Goal: Information Seeking & Learning: Understand process/instructions

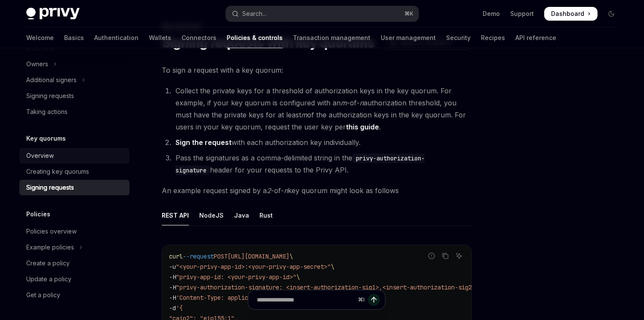
scroll to position [44, 0]
click at [80, 169] on div "Creating key quorums" at bounding box center [57, 172] width 63 height 10
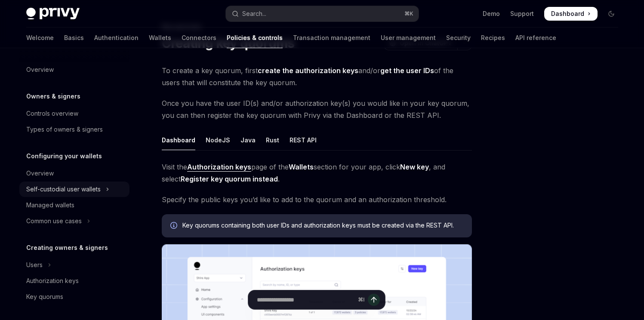
click at [78, 190] on div "Self-custodial user wallets" at bounding box center [63, 189] width 74 height 10
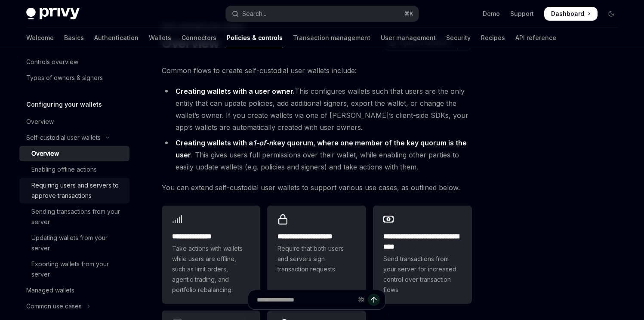
scroll to position [59, 0]
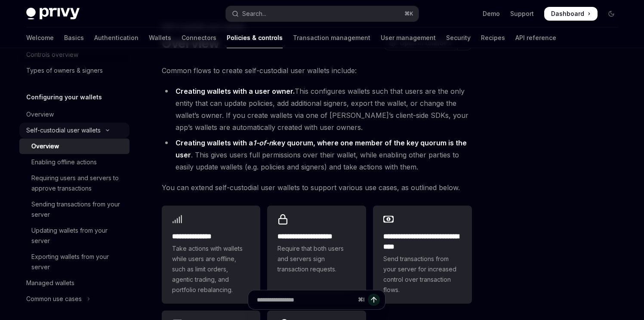
click at [77, 131] on div "Self-custodial user wallets" at bounding box center [63, 130] width 74 height 10
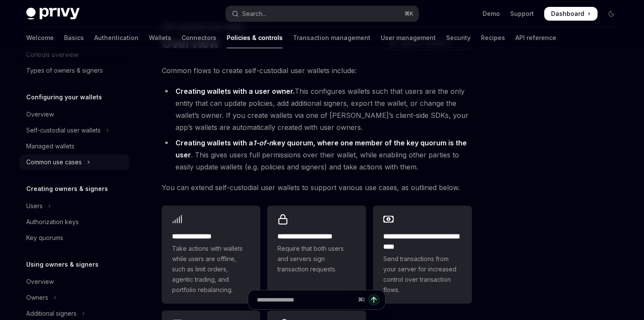
click at [76, 161] on div "Common use cases" at bounding box center [54, 162] width 56 height 10
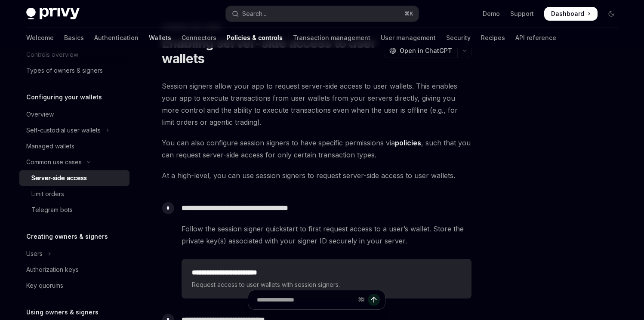
click at [149, 37] on link "Wallets" at bounding box center [160, 38] width 22 height 21
type textarea "*"
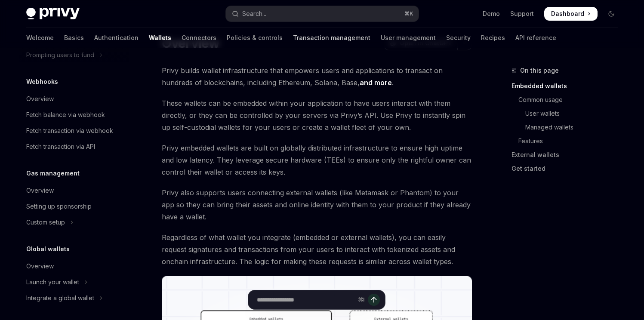
scroll to position [429, 0]
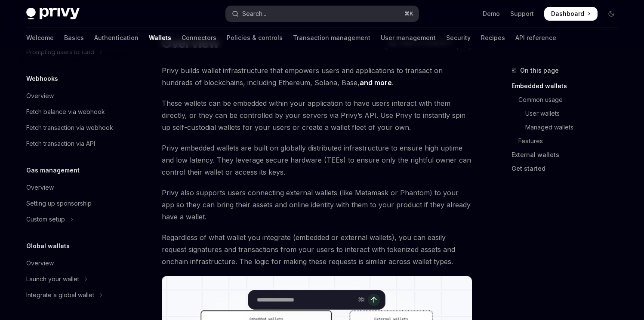
click at [304, 10] on button "Search... ⌘ K" at bounding box center [322, 13] width 193 height 15
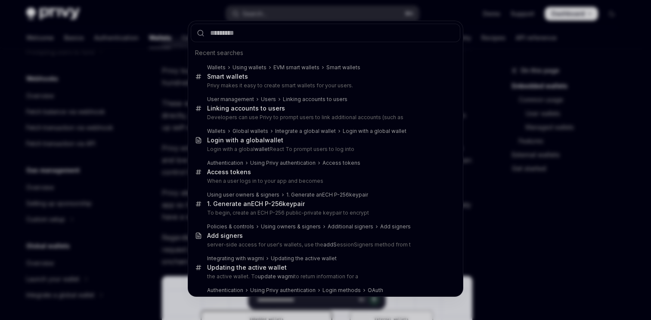
type input "*"
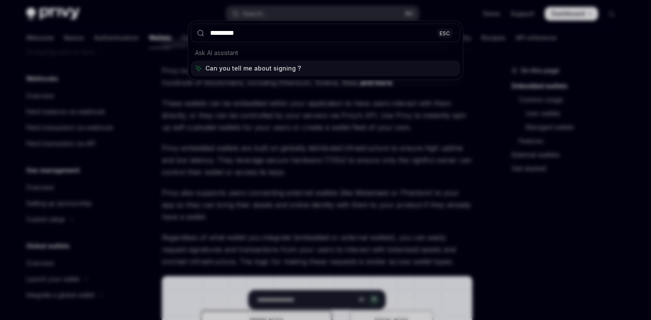
type input "**********"
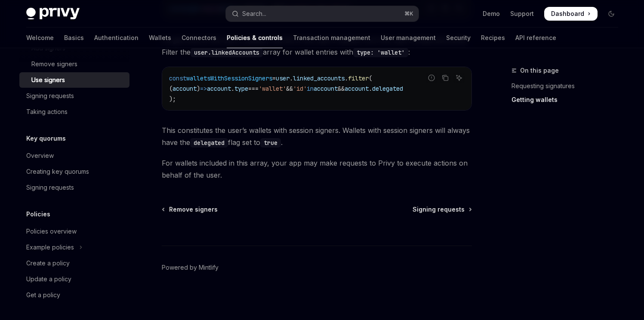
scroll to position [316, 0]
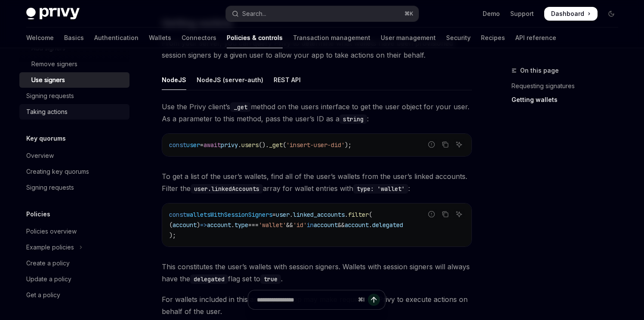
click at [39, 107] on div "Taking actions" at bounding box center [46, 112] width 41 height 10
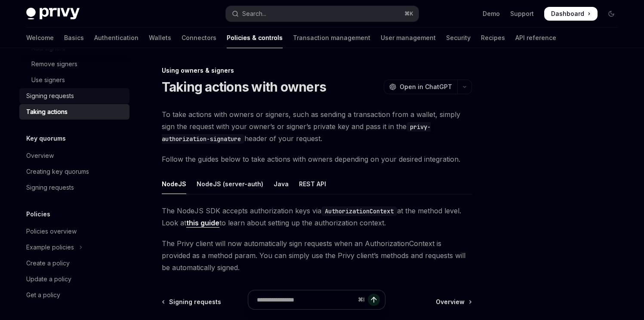
click at [57, 99] on div "Signing requests" at bounding box center [50, 96] width 48 height 10
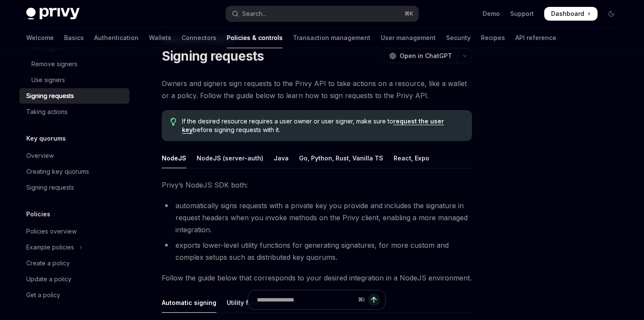
scroll to position [68, 0]
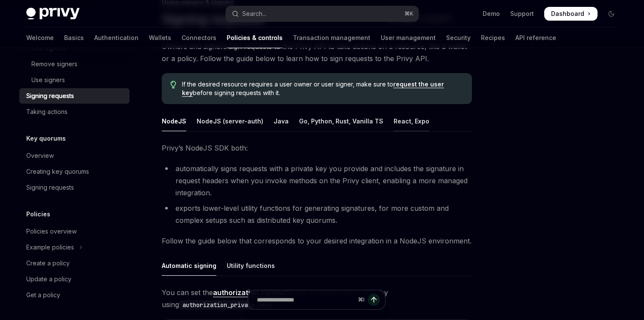
click at [394, 127] on div "React, Expo" at bounding box center [412, 121] width 36 height 20
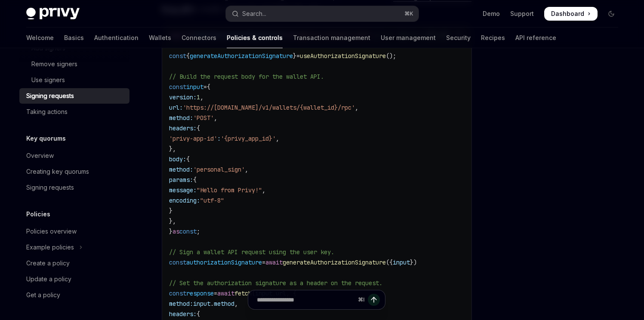
scroll to position [316, 0]
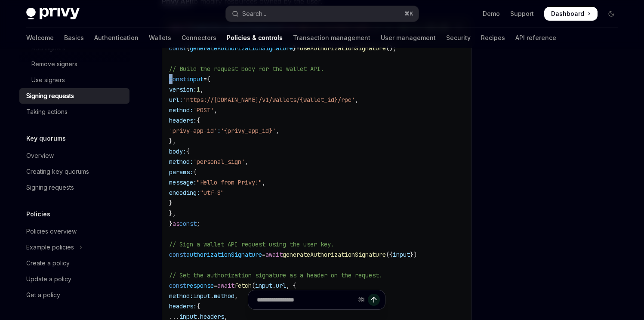
drag, startPoint x: 168, startPoint y: 74, endPoint x: 185, endPoint y: 95, distance: 26.9
click at [173, 82] on div "import { useAuthorizationSignature } from '@privy-io/react-auth' ; // or '@priv…" at bounding box center [316, 197] width 309 height 363
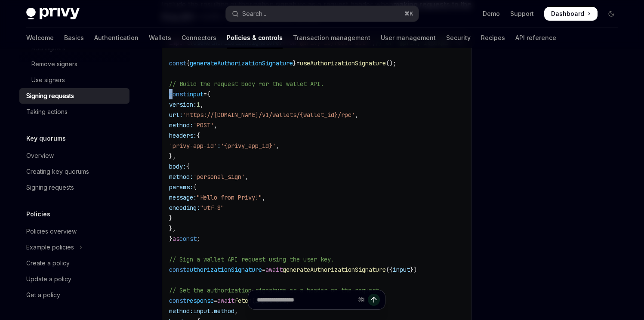
scroll to position [300, 0]
drag, startPoint x: 187, startPoint y: 250, endPoint x: 187, endPoint y: 240, distance: 9.9
click at [187, 240] on code "import { useAuthorizationSignature } from '@privy-io/react-auth' ; // or '@priv…" at bounding box center [320, 214] width 303 height 351
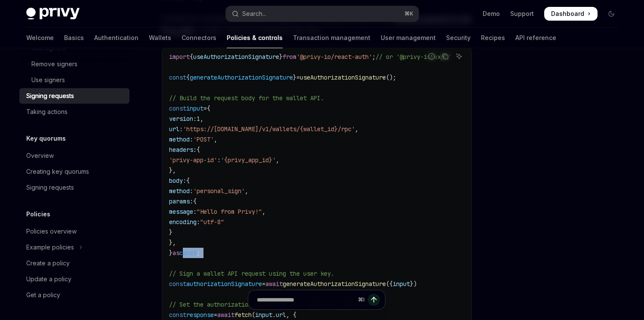
scroll to position [287, 0]
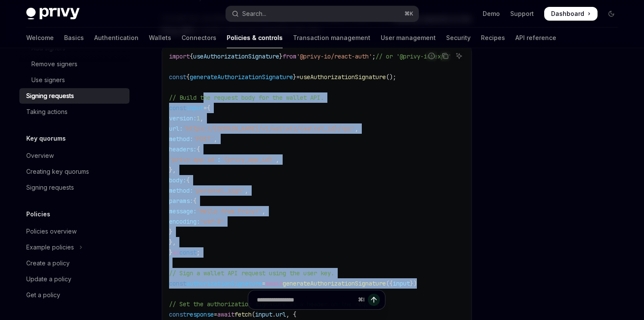
drag, startPoint x: 452, startPoint y: 285, endPoint x: 203, endPoint y: 99, distance: 310.9
click at [203, 99] on code "import { useAuthorizationSignature } from '@privy-io/react-auth' ; // or '@priv…" at bounding box center [320, 226] width 303 height 351
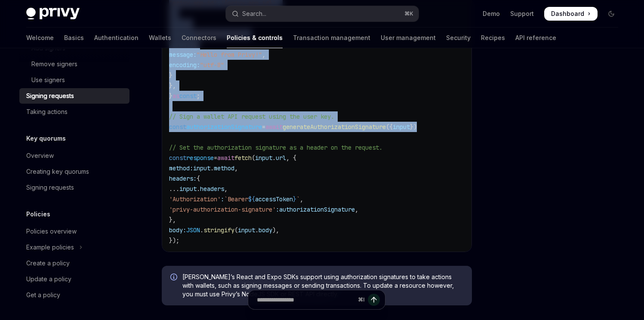
scroll to position [485, 0]
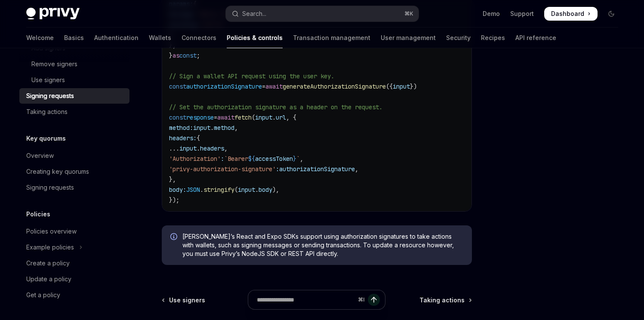
click at [252, 115] on span "fetch" at bounding box center [243, 118] width 17 height 8
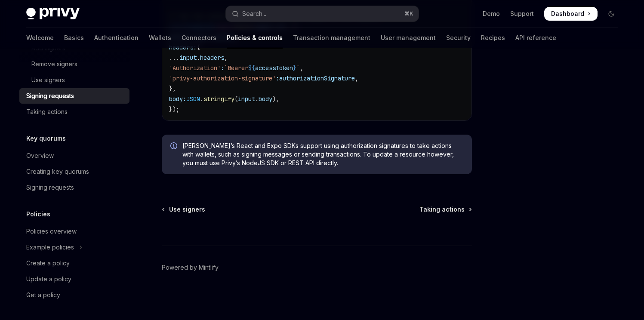
scroll to position [242, 0]
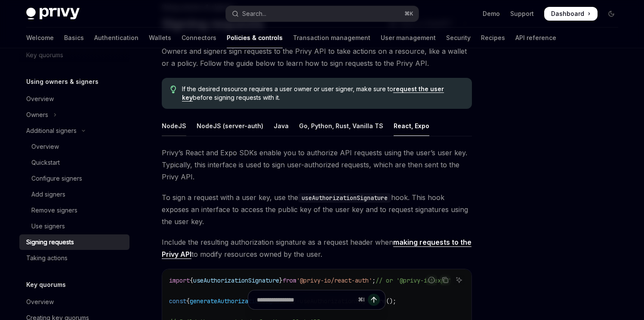
click at [165, 128] on div "NodeJS" at bounding box center [174, 126] width 25 height 20
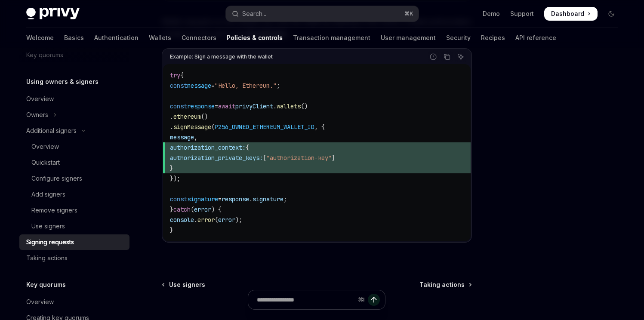
scroll to position [468, 0]
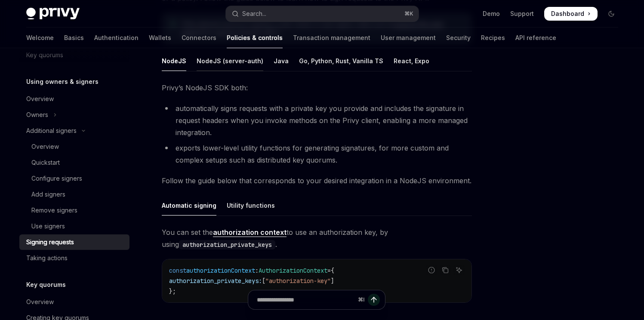
click at [228, 62] on div "NodeJS (server-auth)" at bounding box center [230, 61] width 67 height 20
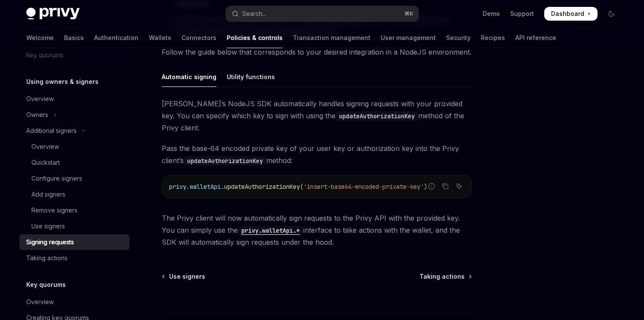
scroll to position [111, 0]
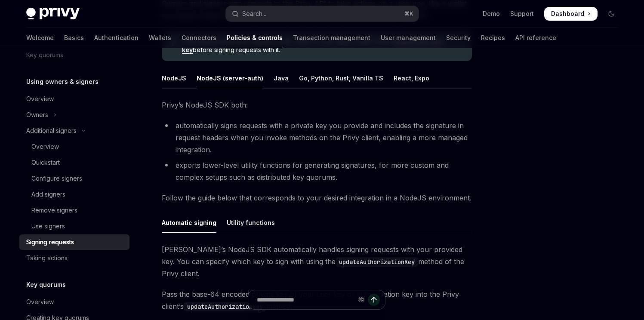
click at [284, 75] on ul "NodeJS NodeJS (server-auth) Java Go, Python, Rust, Vanilla TS React, Expo" at bounding box center [317, 78] width 310 height 21
click at [278, 78] on div "Java" at bounding box center [281, 78] width 15 height 20
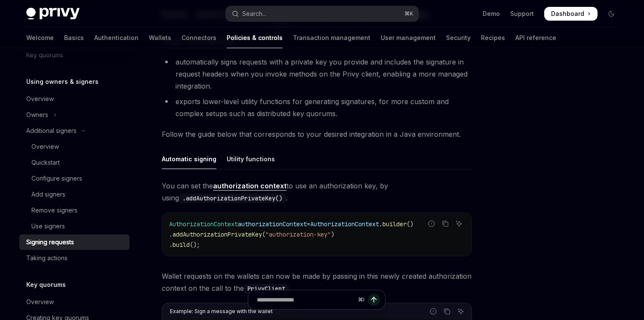
scroll to position [177, 0]
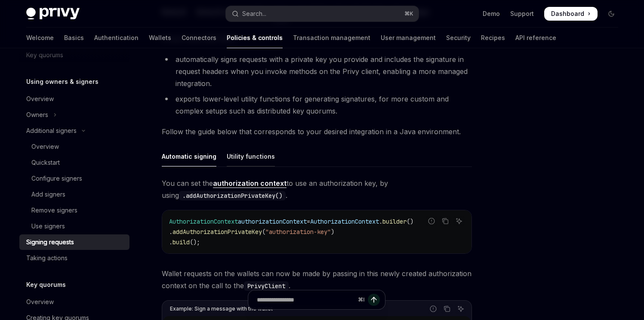
click at [227, 163] on div "Utility functions" at bounding box center [251, 156] width 48 height 20
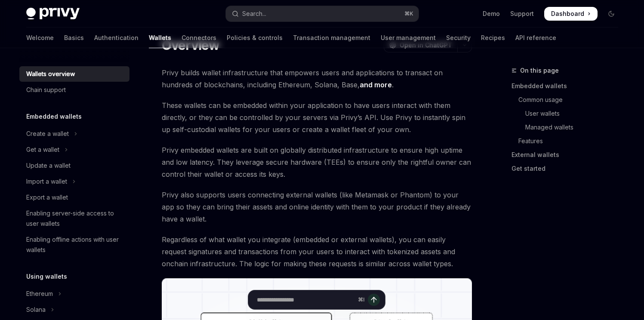
scroll to position [44, 0]
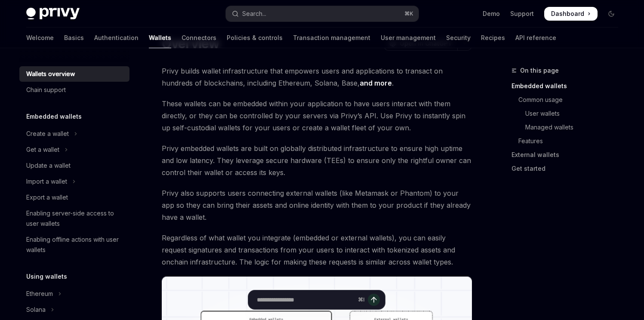
scroll to position [44, 0]
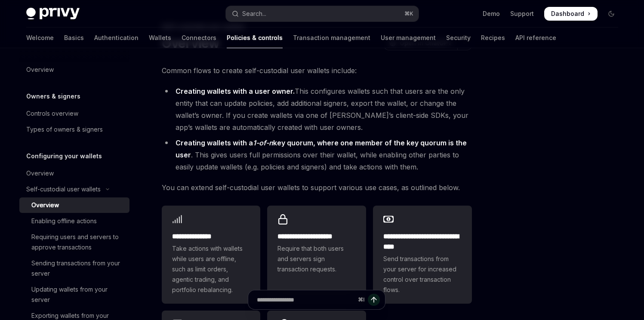
scroll to position [465, 0]
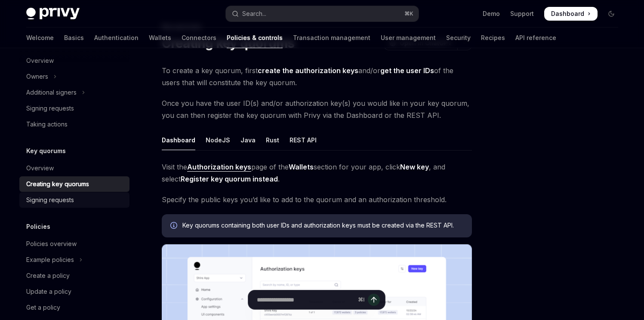
click at [82, 200] on div "Signing requests" at bounding box center [75, 200] width 98 height 10
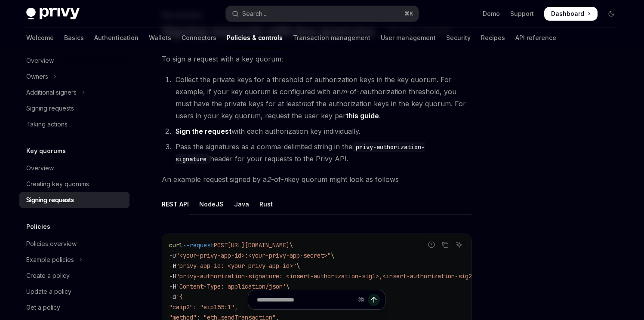
scroll to position [186, 0]
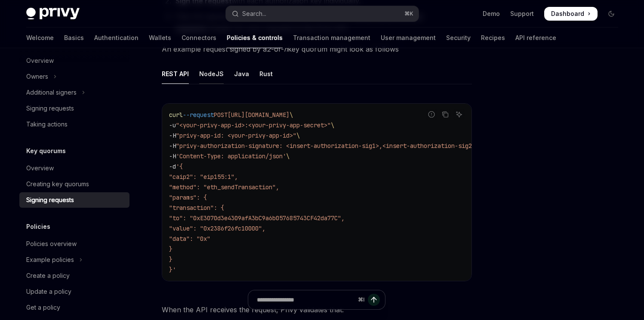
click at [214, 66] on div "NodeJS" at bounding box center [211, 74] width 25 height 20
type textarea "*"
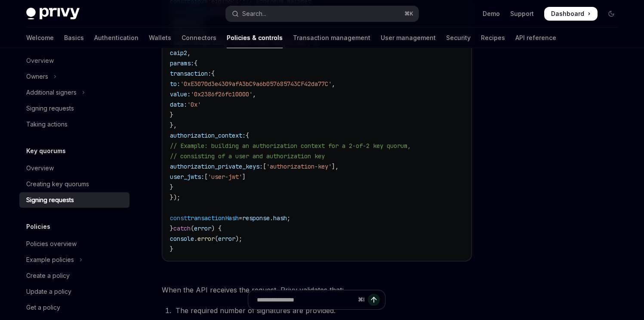
scroll to position [471, 0]
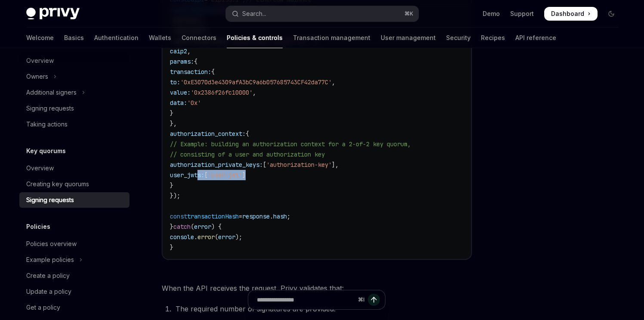
drag, startPoint x: 198, startPoint y: 175, endPoint x: 291, endPoint y: 173, distance: 93.4
click at [291, 173] on code "import { PrivyClient } from '@privy-io/node' ; const privyClient = new PrivyCli…" at bounding box center [317, 82] width 294 height 341
click at [242, 176] on span "'user-jwt'" at bounding box center [225, 175] width 34 height 8
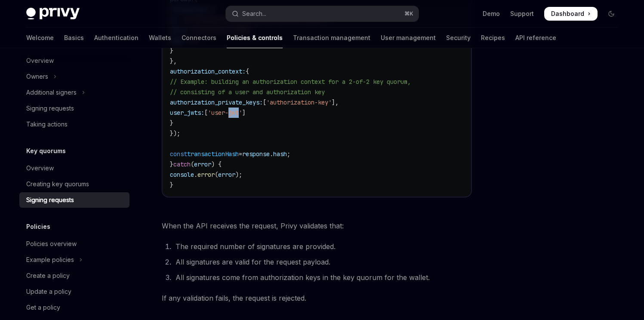
scroll to position [530, 0]
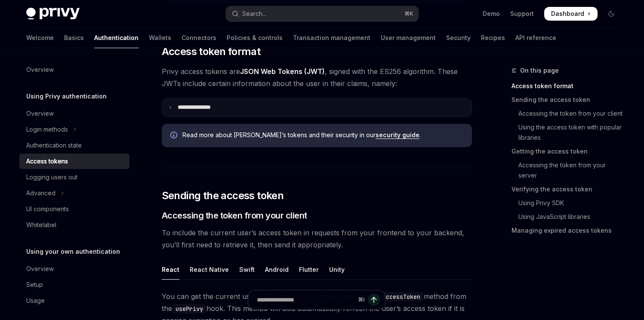
scroll to position [200, 0]
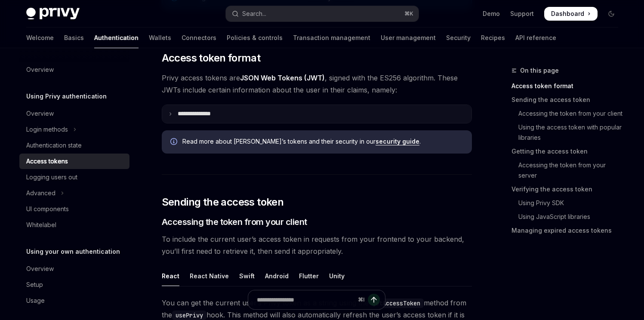
click at [229, 112] on summary "**********" at bounding box center [316, 114] width 309 height 18
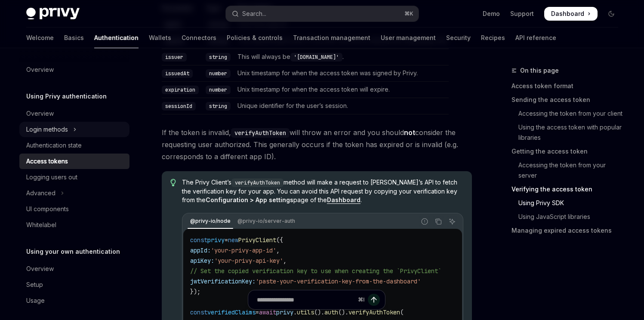
scroll to position [1627, 0]
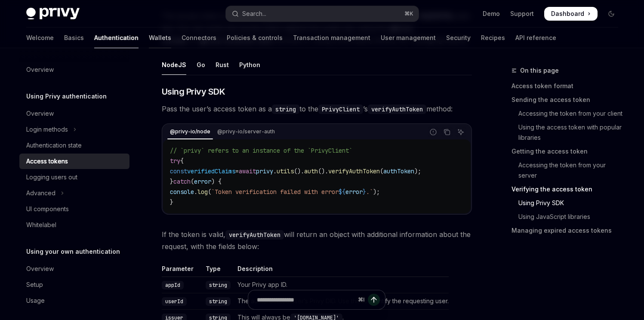
click at [149, 37] on link "Wallets" at bounding box center [160, 38] width 22 height 21
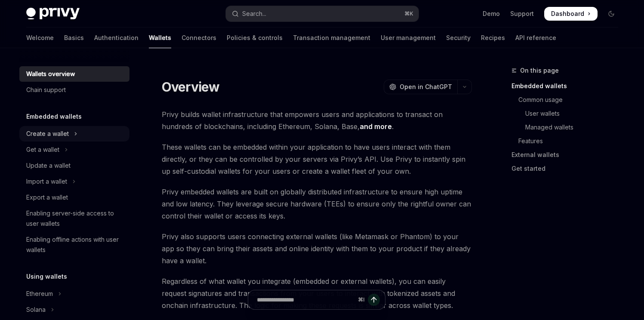
click at [68, 130] on button "Create a wallet" at bounding box center [74, 133] width 110 height 15
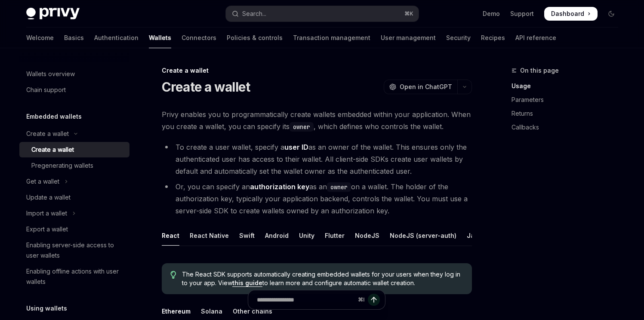
click at [70, 143] on link "Create a wallet" at bounding box center [74, 149] width 110 height 15
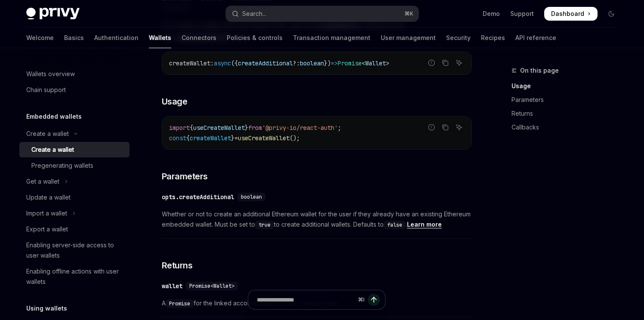
scroll to position [221, 0]
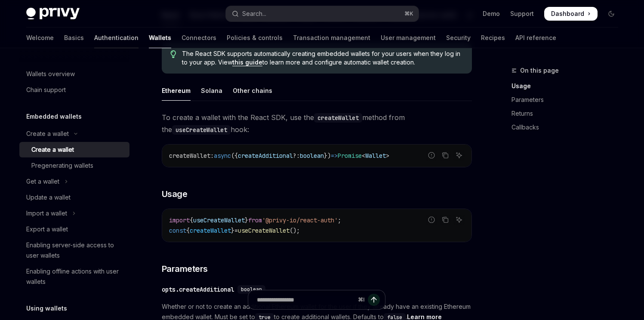
click at [94, 36] on link "Authentication" at bounding box center [116, 38] width 44 height 21
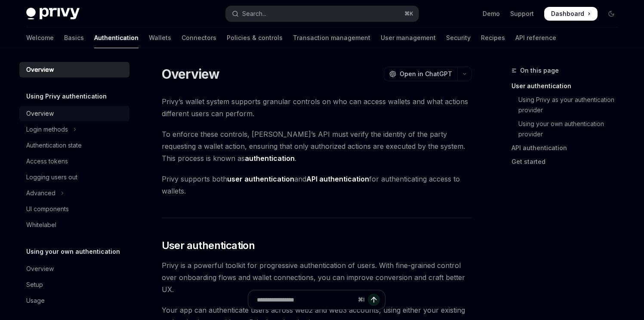
scroll to position [6, 0]
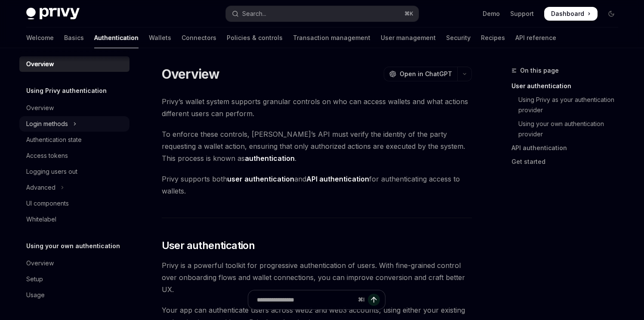
click at [68, 124] on button "Login methods" at bounding box center [74, 123] width 110 height 15
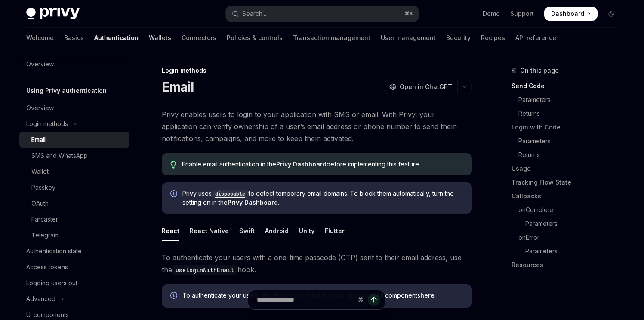
click at [149, 39] on link "Wallets" at bounding box center [160, 38] width 22 height 21
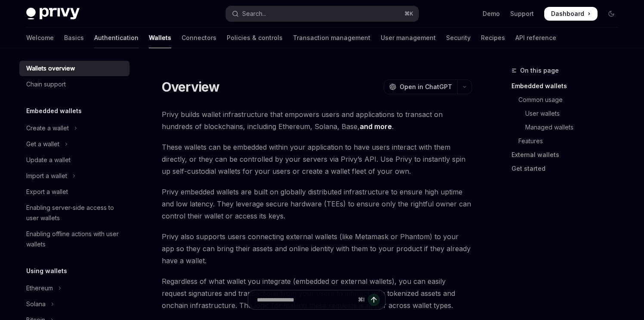
click at [94, 36] on link "Authentication" at bounding box center [116, 38] width 44 height 21
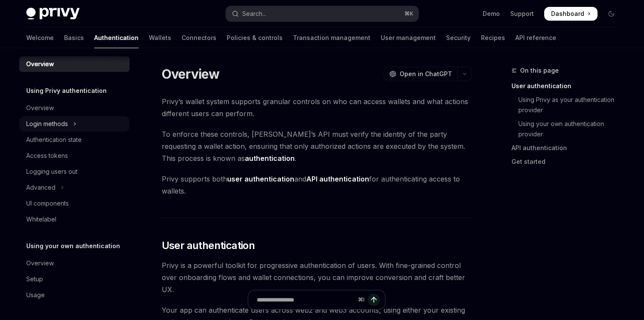
click at [72, 126] on button "Login methods" at bounding box center [74, 123] width 110 height 15
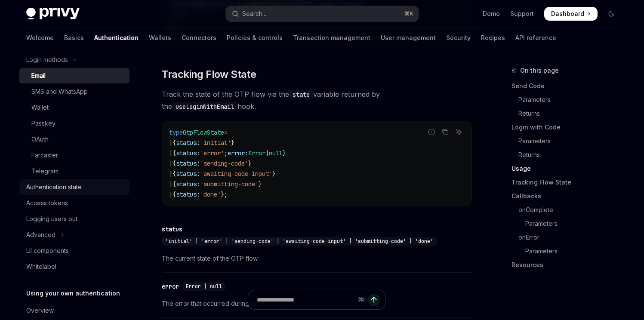
scroll to position [70, 0]
click at [516, 41] on link "API reference" at bounding box center [536, 38] width 41 height 21
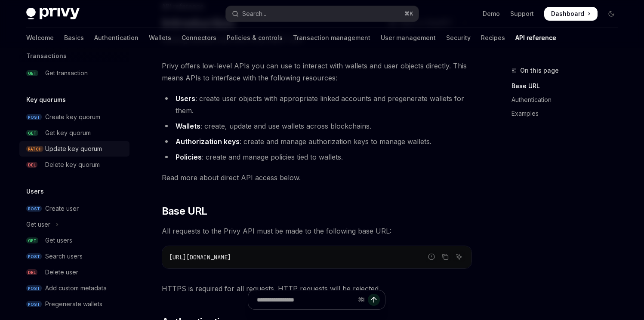
scroll to position [599, 0]
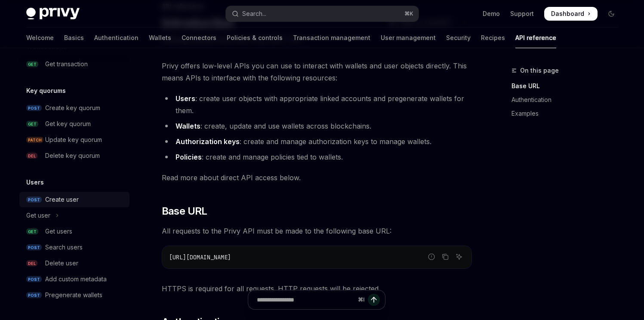
click at [70, 194] on link "POST Create user" at bounding box center [74, 199] width 110 height 15
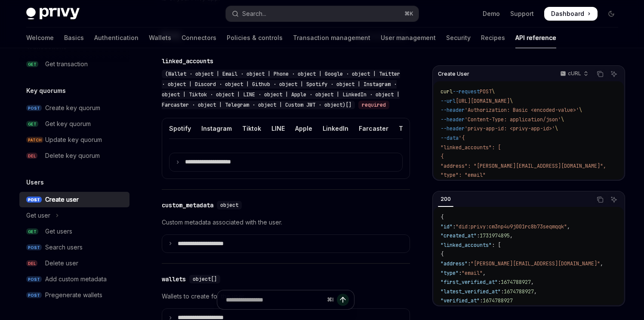
scroll to position [0, 272]
click at [384, 137] on div "Custom JWT" at bounding box center [399, 128] width 39 height 20
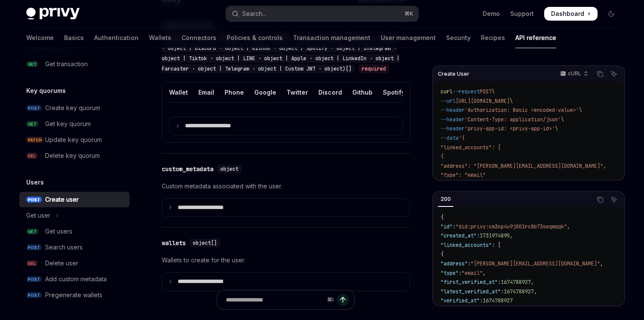
scroll to position [397, 0]
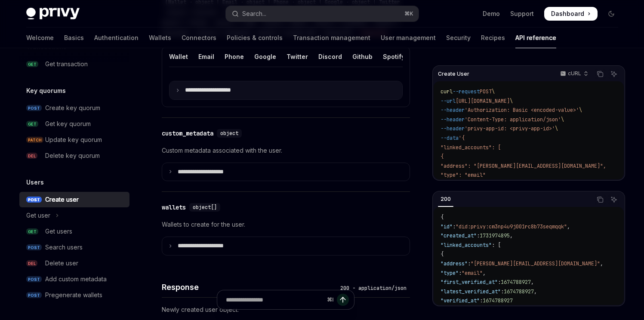
click at [244, 94] on p "**********" at bounding box center [215, 91] width 60 height 8
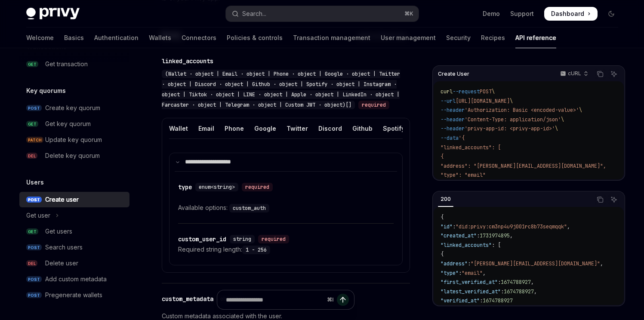
scroll to position [0, 272]
click at [380, 139] on div "Custom JWT" at bounding box center [399, 128] width 39 height 20
click at [386, 139] on div "Custom JWT" at bounding box center [399, 128] width 39 height 20
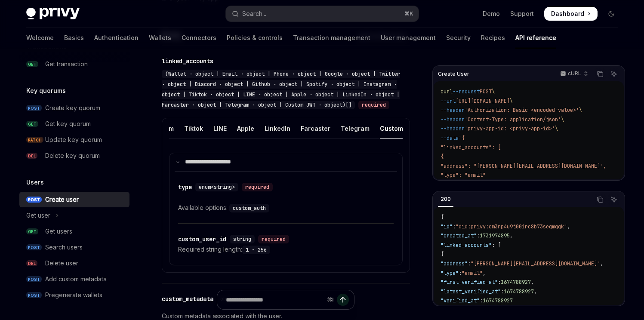
click at [409, 141] on div "**********" at bounding box center [286, 195] width 248 height 155
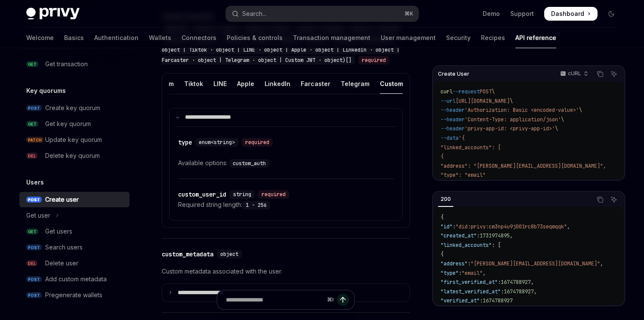
scroll to position [372, 0]
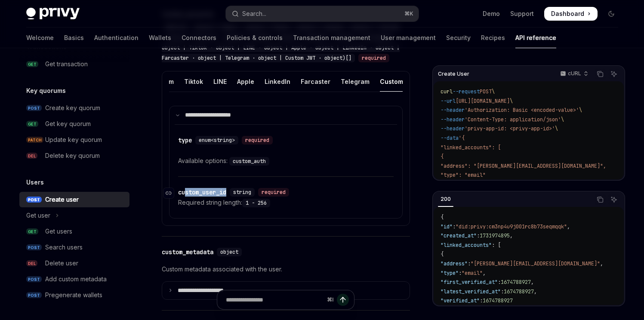
drag, startPoint x: 183, startPoint y: 208, endPoint x: 228, endPoint y: 210, distance: 44.4
click at [226, 197] on div "custom_user_id" at bounding box center [202, 192] width 48 height 9
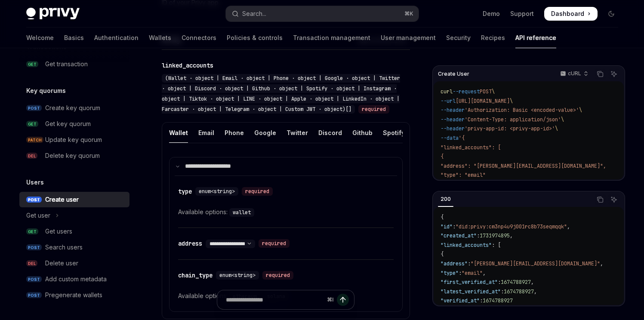
scroll to position [0, 272]
click at [400, 143] on div "Custom JWT" at bounding box center [399, 133] width 39 height 20
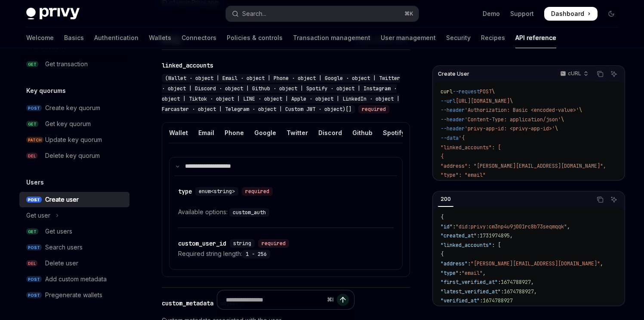
click at [248, 217] on code "custom_auth" at bounding box center [249, 212] width 40 height 9
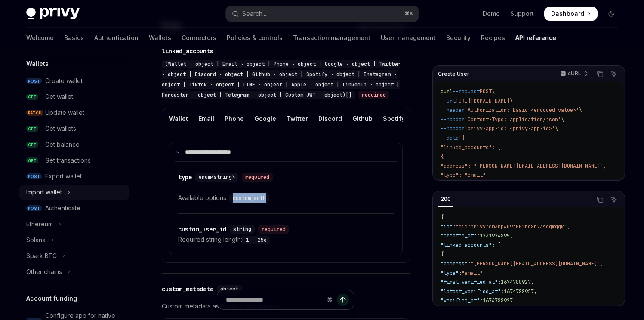
scroll to position [80, 0]
click at [64, 221] on button "Ethereum" at bounding box center [74, 223] width 110 height 15
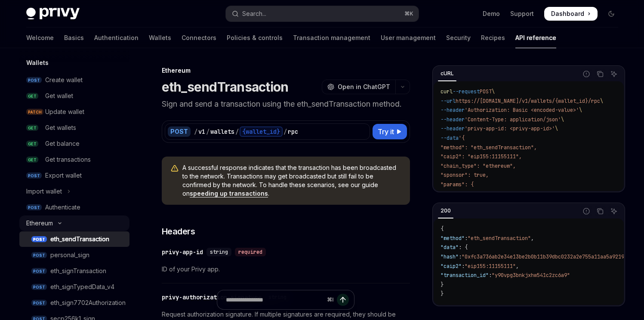
scroll to position [145, 0]
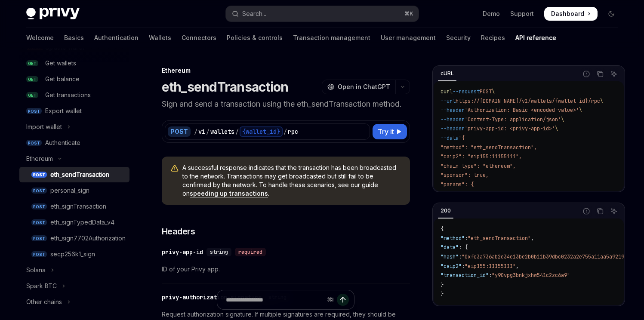
click at [97, 176] on div "eth_sendTransaction" at bounding box center [79, 175] width 59 height 10
type textarea "*"
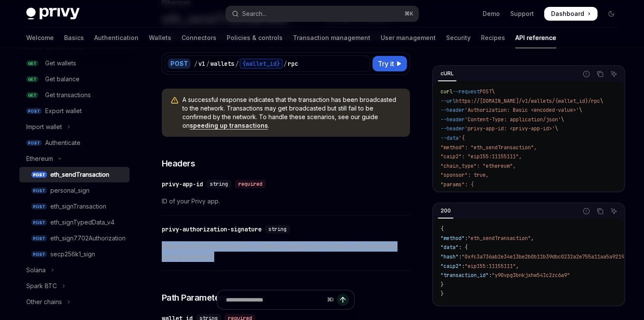
drag, startPoint x: 250, startPoint y: 264, endPoint x: 161, endPoint y: 250, distance: 89.3
